Goal: Check status: Check status

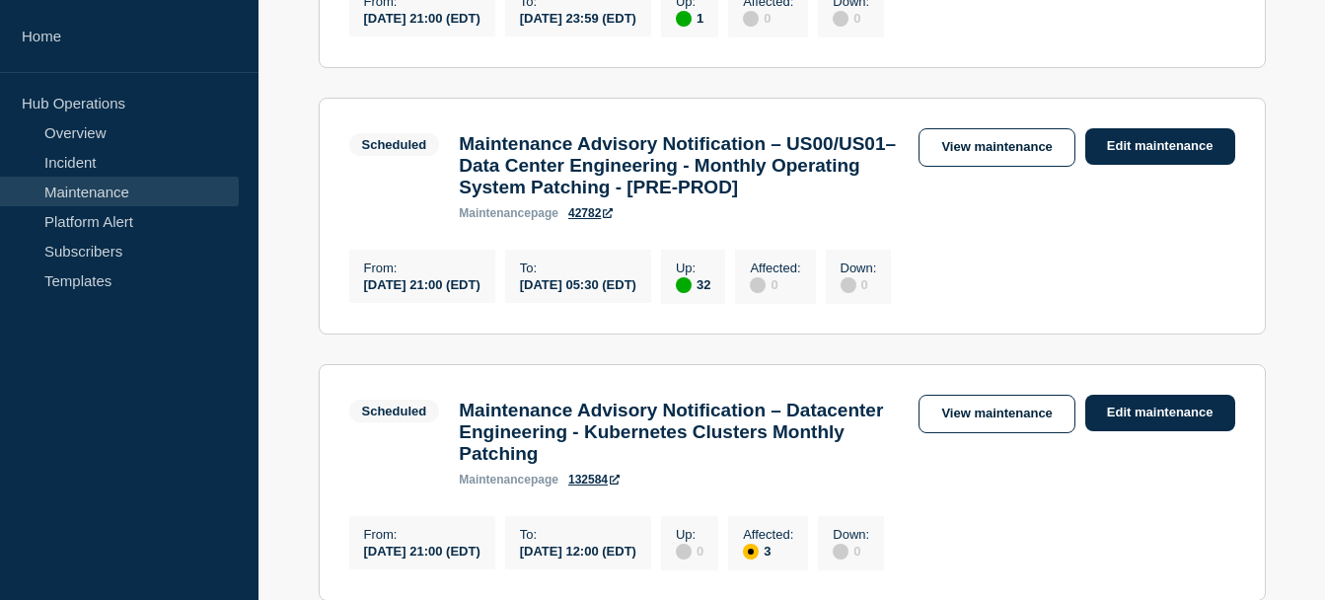
scroll to position [1378, 0]
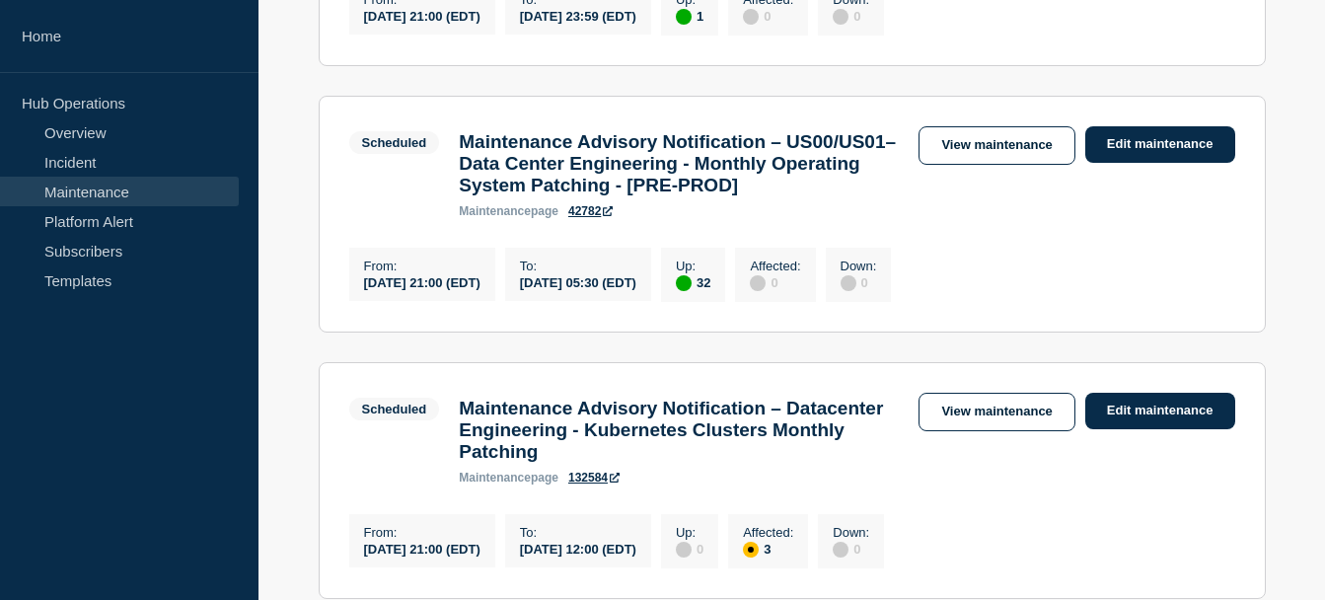
click at [1287, 184] on main "[DATE] - [DATE] Filter Scheduled 1 Up [Maintenance] Advisory Notification – Inf…" at bounding box center [791, 311] width 1066 height 2766
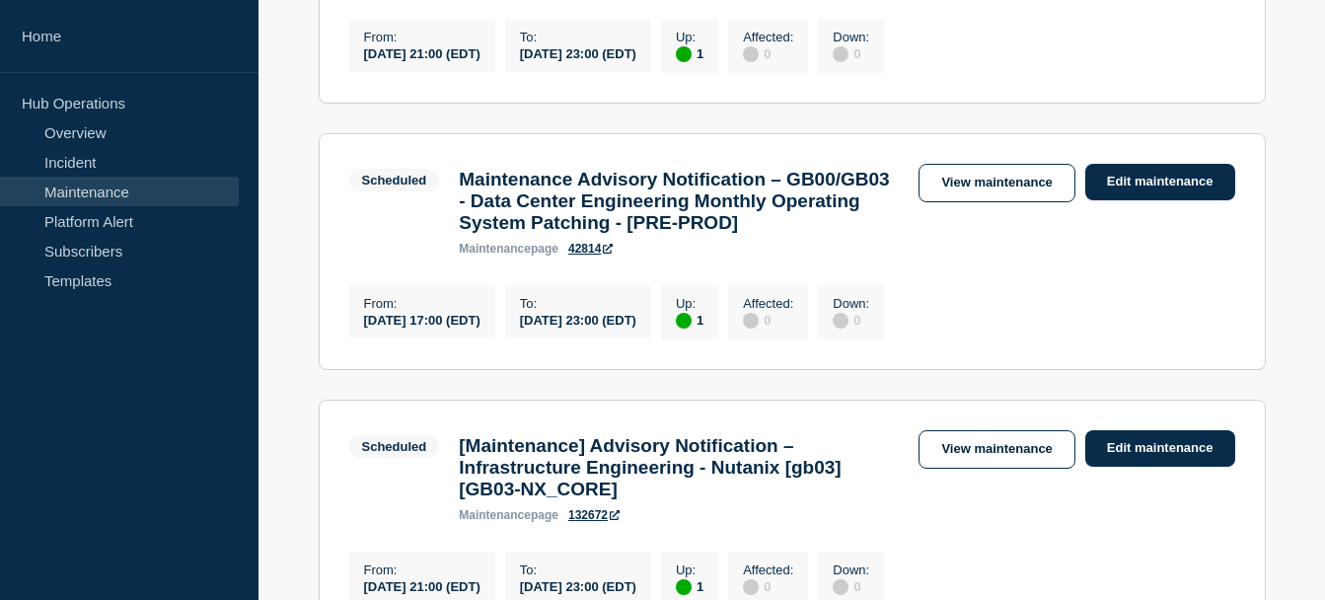
scroll to position [17, 0]
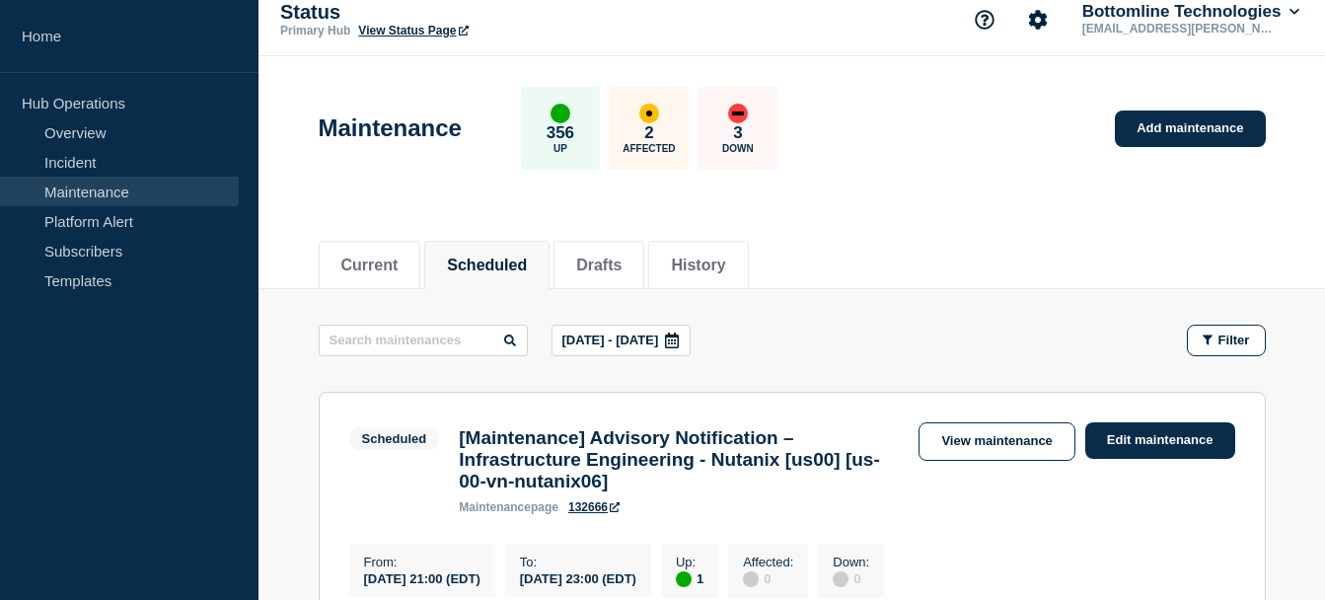
click at [680, 341] on icon at bounding box center [672, 340] width 16 height 16
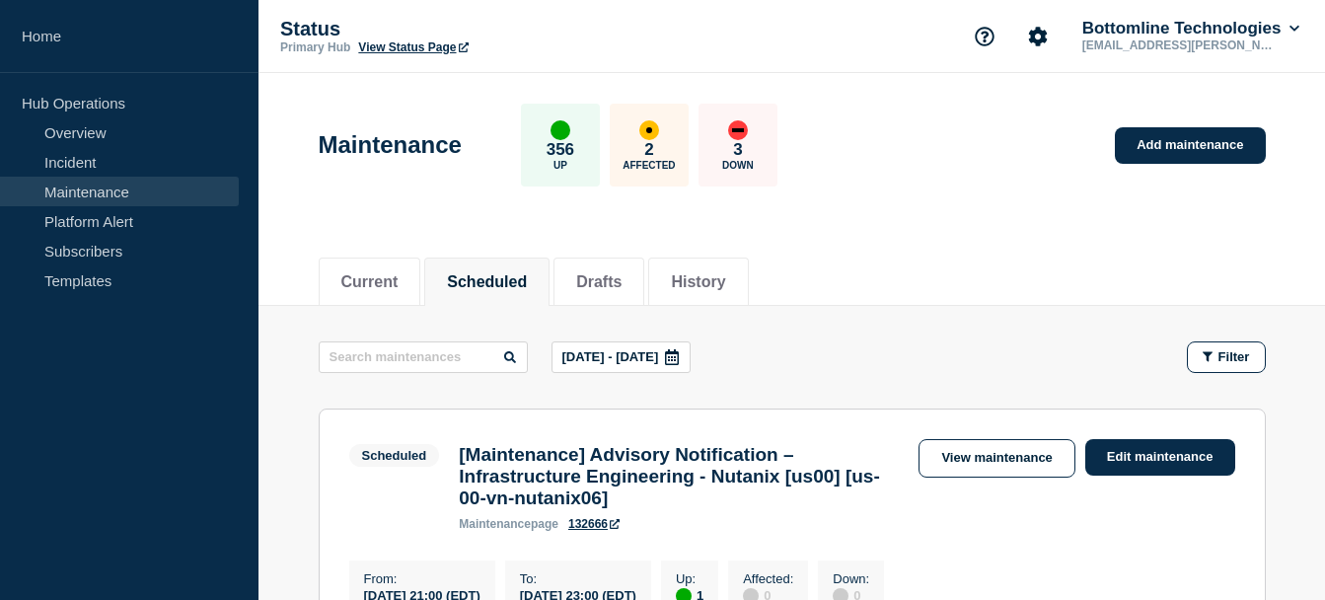
click at [650, 342] on button "[DATE] - [DATE]" at bounding box center [621, 357] width 140 height 32
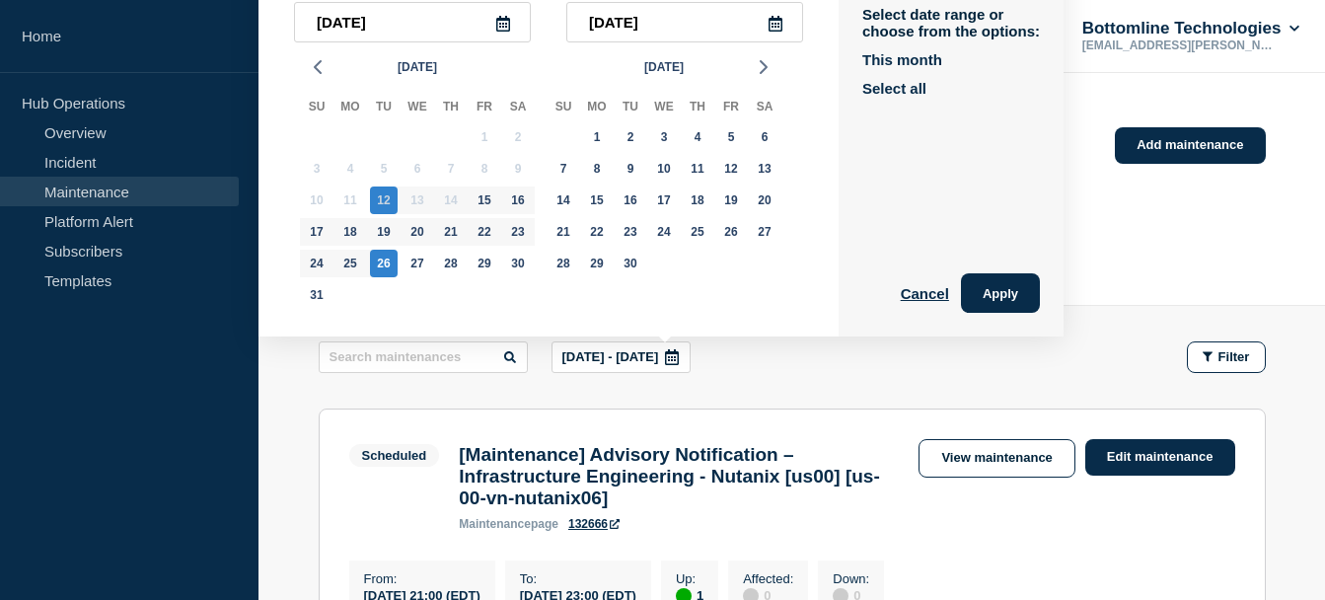
click at [903, 189] on div "Select date range or choose from the options: This month Select all Cancel Apply" at bounding box center [950, 148] width 225 height 378
